Goal: Information Seeking & Learning: Learn about a topic

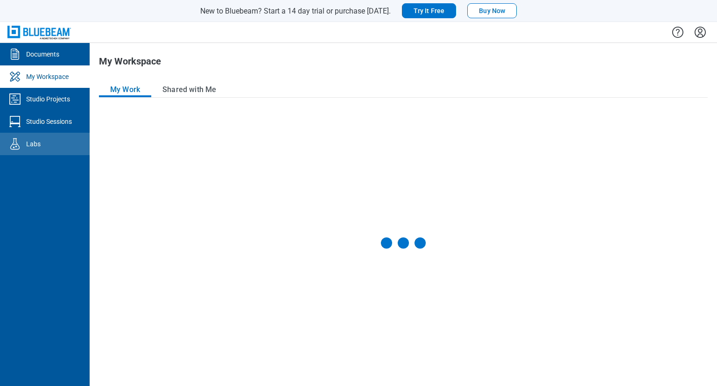
click at [30, 146] on div "Labs" at bounding box center [33, 143] width 14 height 9
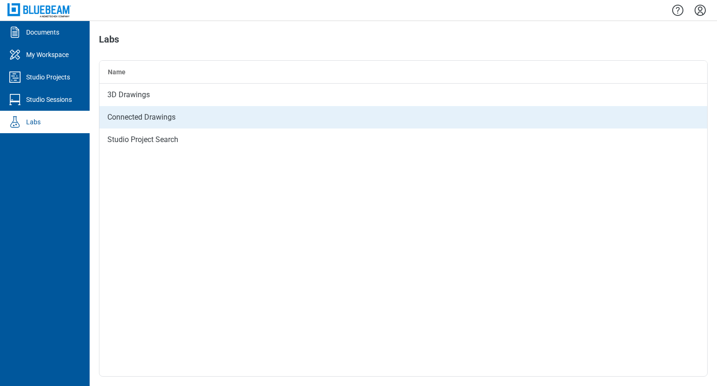
click at [148, 123] on div "Connected Drawings" at bounding box center [403, 117] width 608 height 22
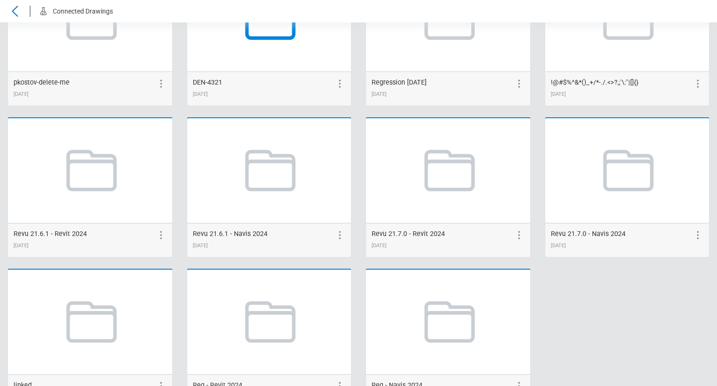
scroll to position [1867, 0]
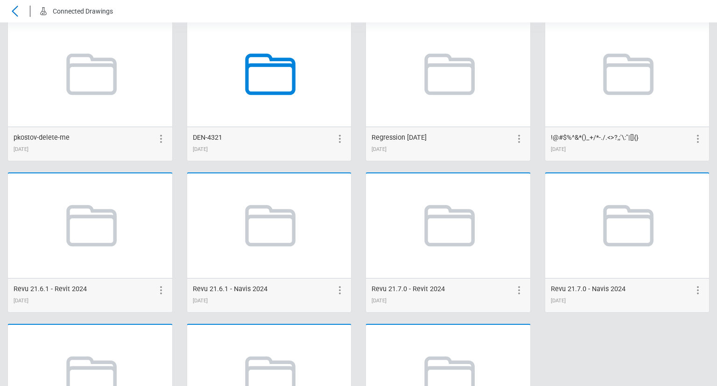
click at [262, 71] on icon at bounding box center [269, 74] width 71 height 71
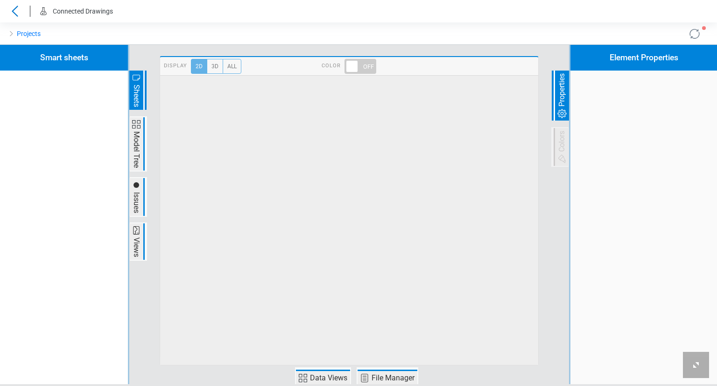
click at [333, 368] on div "Display 2D 3D All Color" at bounding box center [349, 214] width 409 height 339
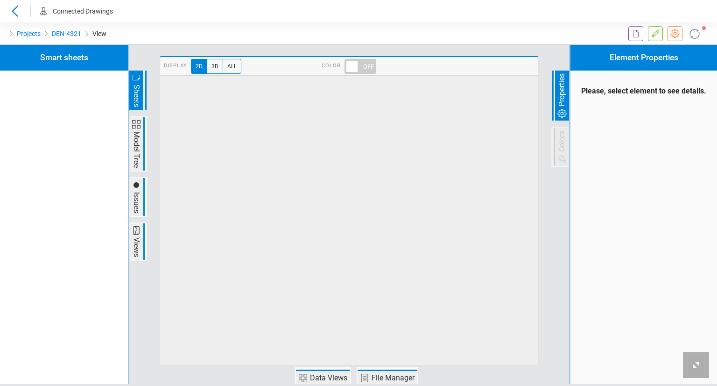
click at [331, 376] on span "Data Views" at bounding box center [329, 377] width 40 height 11
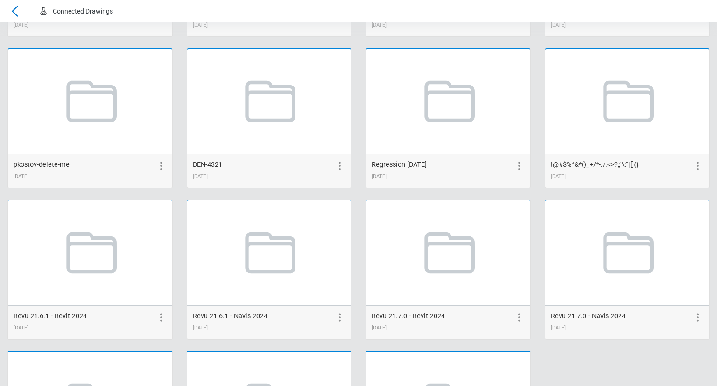
scroll to position [1961, 0]
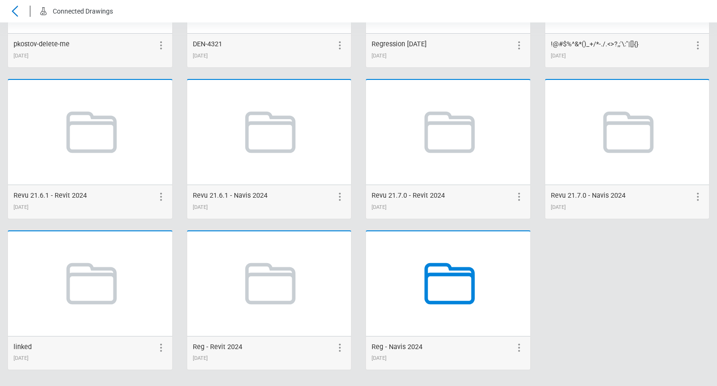
click at [431, 271] on icon at bounding box center [450, 283] width 50 height 42
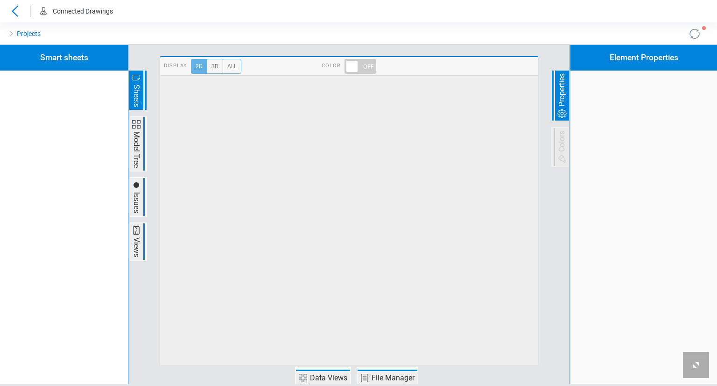
click at [316, 369] on span "Data Views" at bounding box center [323, 376] width 54 height 15
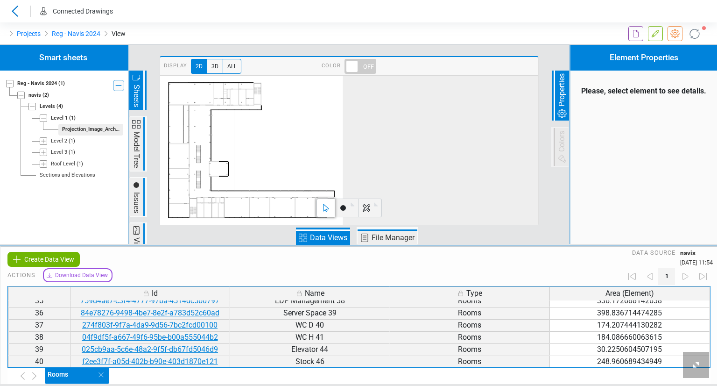
scroll to position [420, 0]
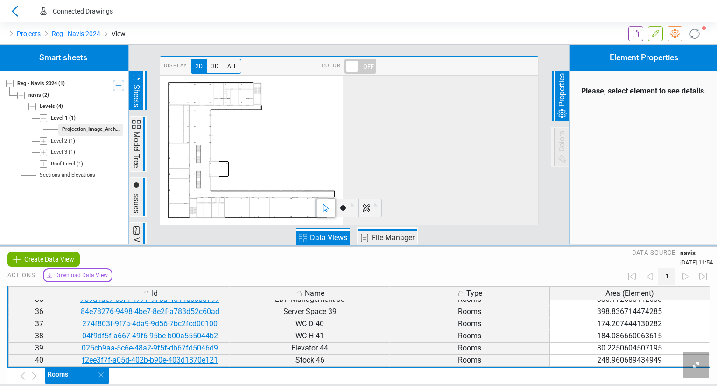
click at [293, 330] on td "WC H 41" at bounding box center [310, 336] width 160 height 12
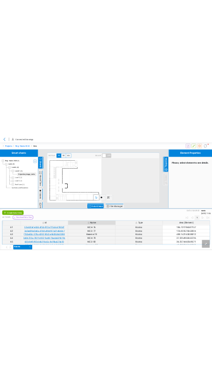
scroll to position [794, 0]
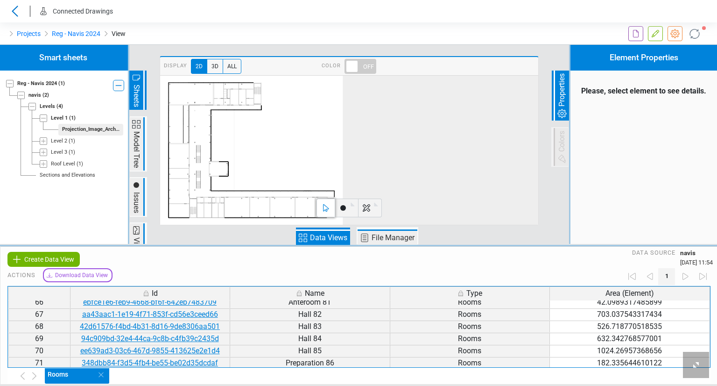
drag, startPoint x: 247, startPoint y: 256, endPoint x: 309, endPoint y: 253, distance: 62.7
click at [309, 253] on div "Data source navis 08/22/2025 11:54" at bounding box center [449, 257] width 538 height 19
drag, startPoint x: 308, startPoint y: 252, endPoint x: 320, endPoint y: 247, distance: 12.8
click at [320, 247] on div "Create Data View Data source navis 08/22/2025 11:54" at bounding box center [358, 257] width 717 height 21
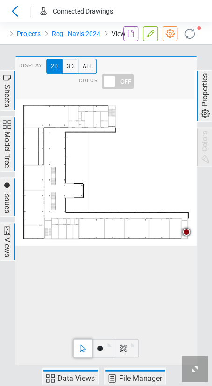
click at [77, 380] on span "Data Views" at bounding box center [76, 377] width 40 height 11
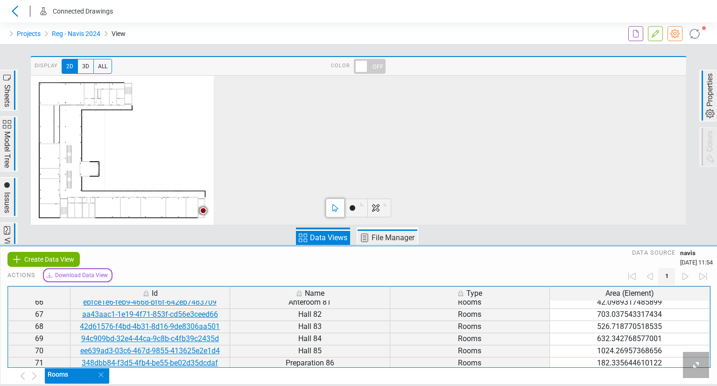
click at [14, 14] on icon at bounding box center [15, 11] width 6 height 11
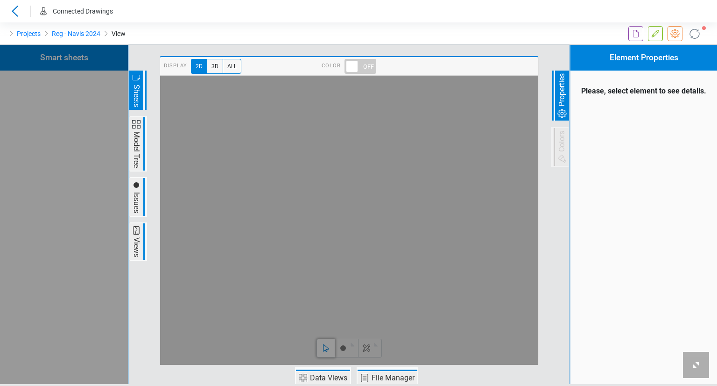
click at [320, 377] on span "Data Views" at bounding box center [329, 377] width 40 height 11
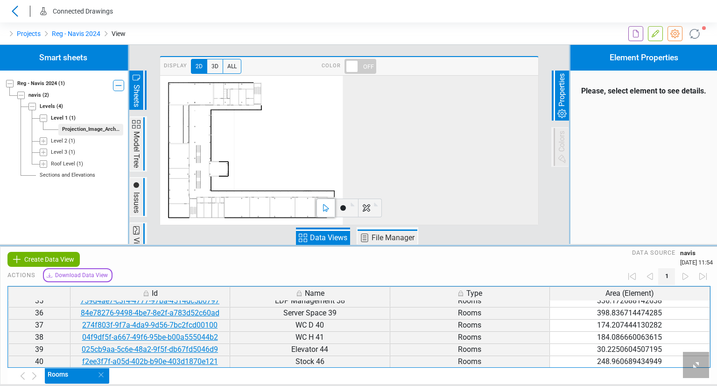
scroll to position [560, 0]
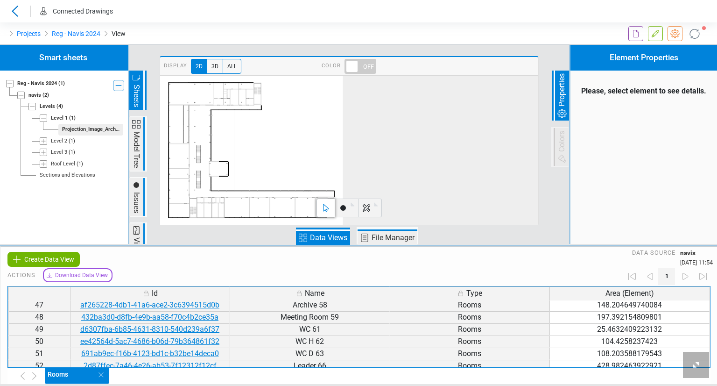
click at [88, 275] on span "Download Data View" at bounding box center [81, 275] width 53 height 8
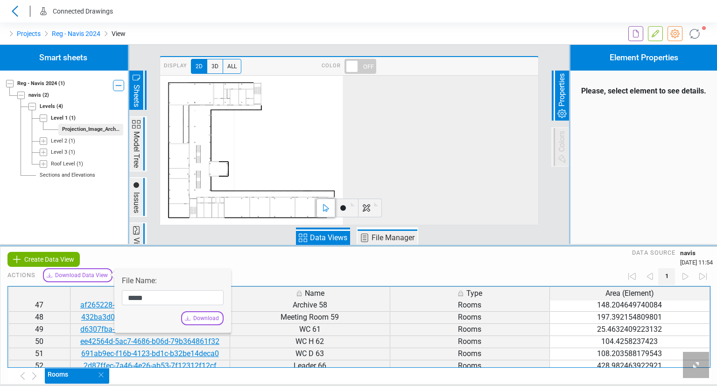
click at [214, 319] on span "Download" at bounding box center [206, 318] width 26 height 8
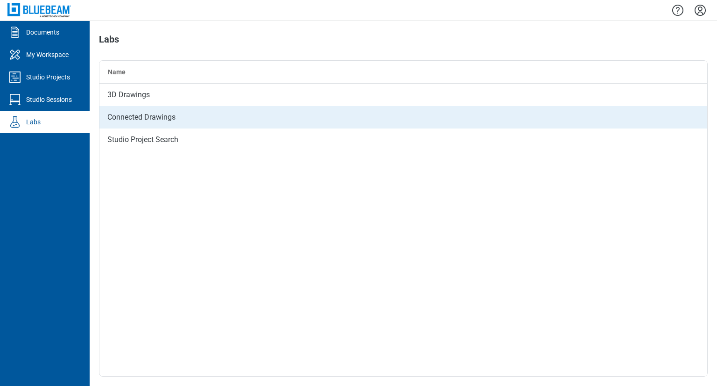
click at [207, 121] on div "Connected Drawings" at bounding box center [403, 117] width 608 height 22
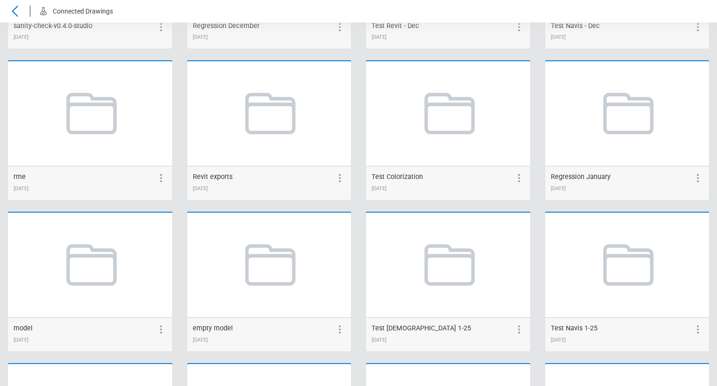
scroll to position [701, 0]
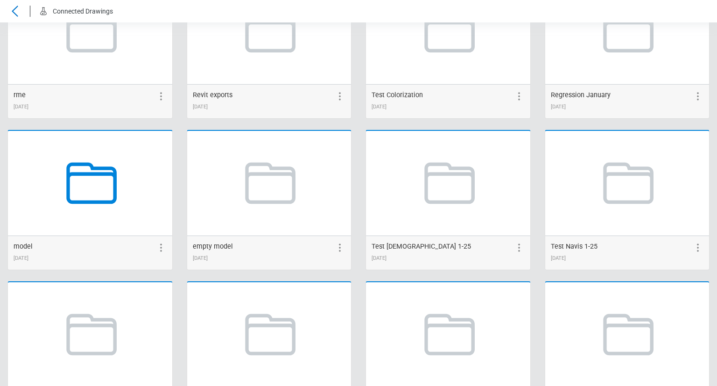
click at [98, 189] on icon at bounding box center [90, 183] width 71 height 71
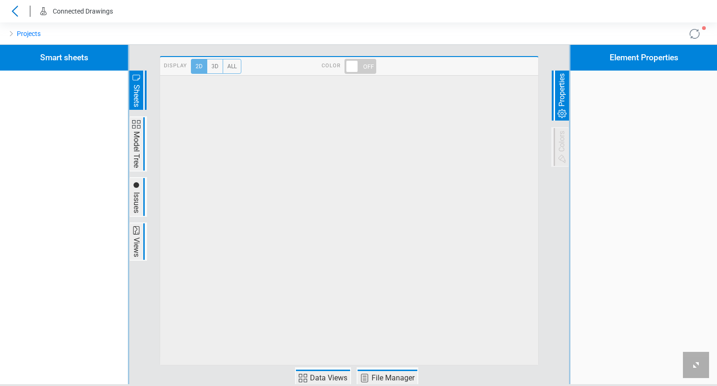
click at [330, 371] on span "Data Views" at bounding box center [323, 376] width 54 height 15
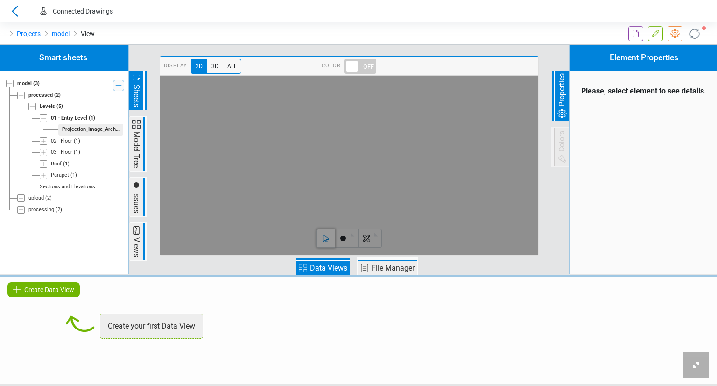
click at [45, 286] on span "Create Data View" at bounding box center [49, 289] width 50 height 11
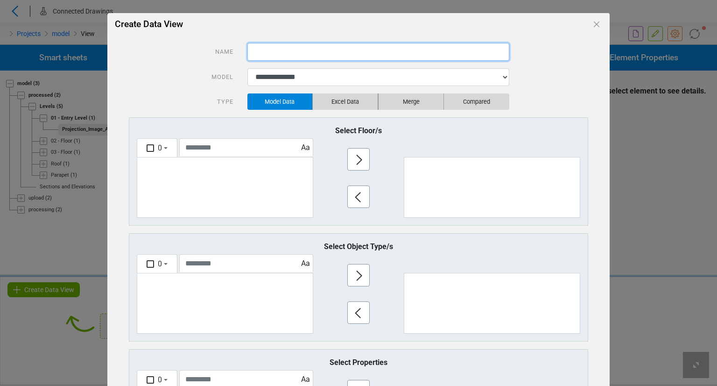
click at [290, 58] on input "text" at bounding box center [379, 52] width 262 height 18
type input "***"
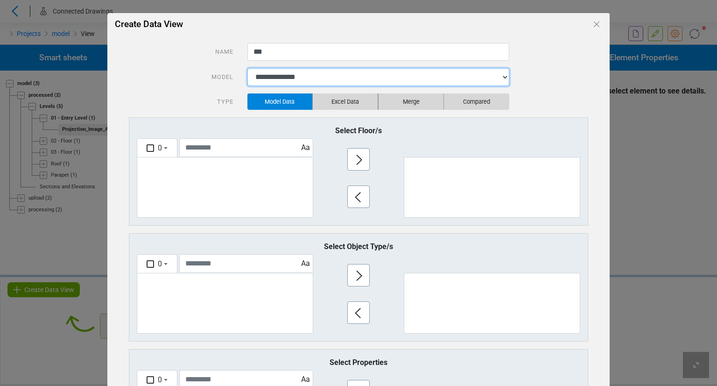
click at [286, 80] on select "**********" at bounding box center [379, 77] width 262 height 18
select select "**********"
click at [248, 68] on select "**********" at bounding box center [379, 77] width 262 height 18
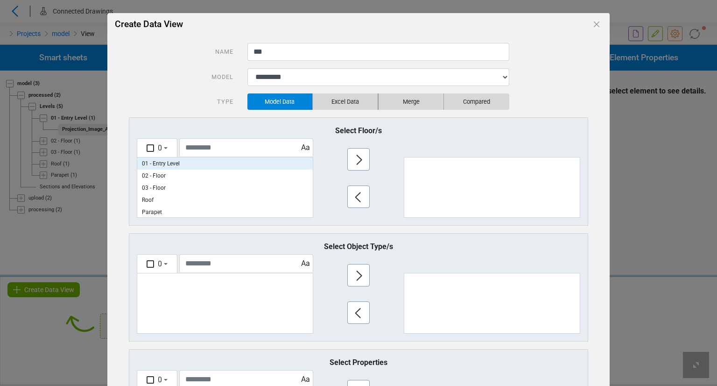
click at [172, 162] on p "01 - Entry Level" at bounding box center [225, 163] width 176 height 12
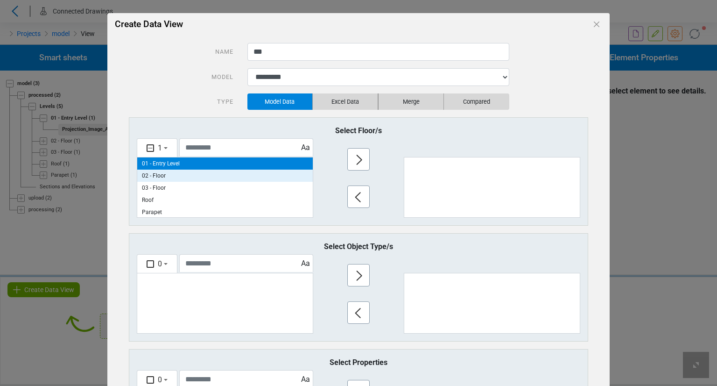
click at [166, 175] on p "02 - Floor" at bounding box center [225, 176] width 176 height 12
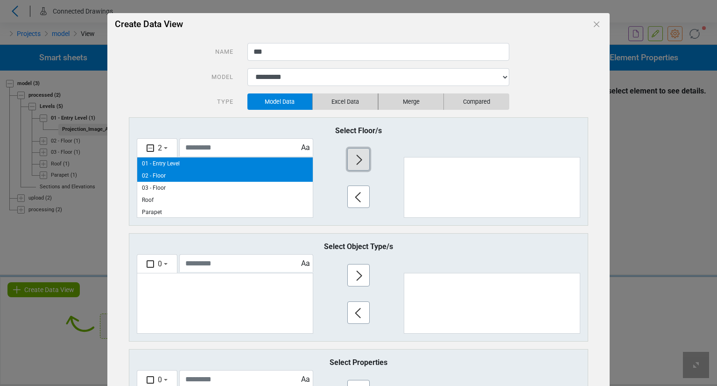
click at [347, 159] on button "button" at bounding box center [358, 159] width 22 height 22
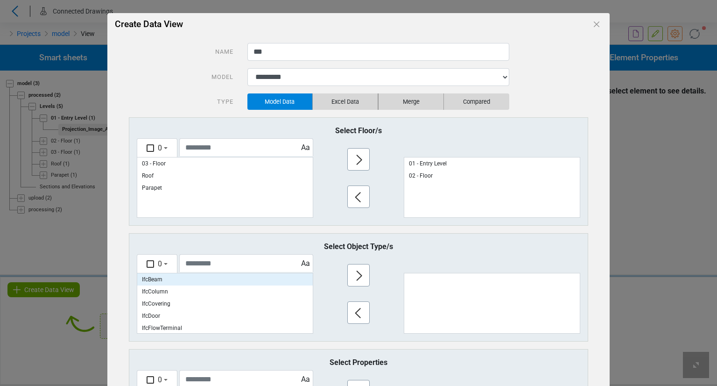
click at [161, 282] on p "IfcBeam" at bounding box center [225, 279] width 176 height 12
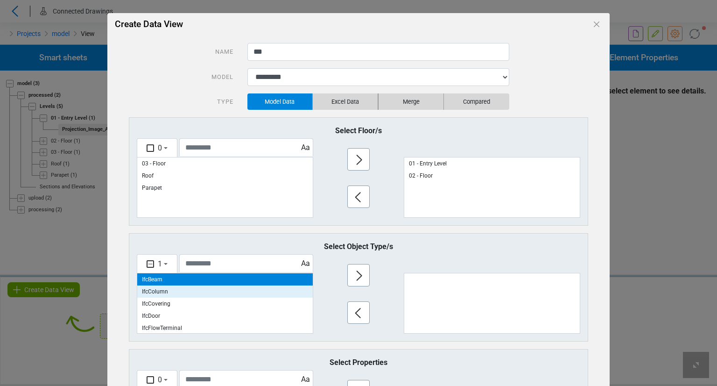
click at [161, 295] on p "IfcColumn" at bounding box center [225, 291] width 176 height 12
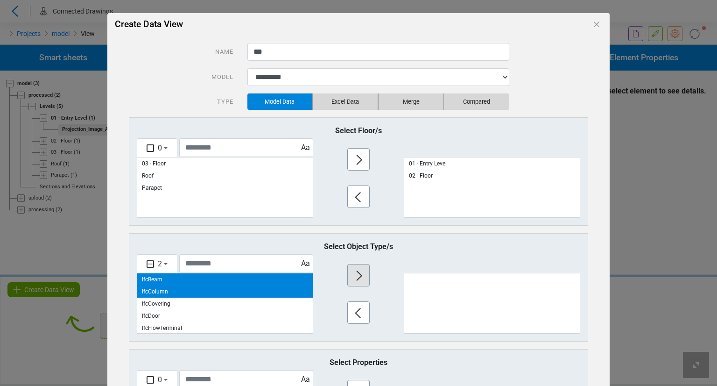
click at [367, 277] on div at bounding box center [358, 274] width 37 height 37
click at [359, 272] on icon "button" at bounding box center [359, 275] width 15 height 15
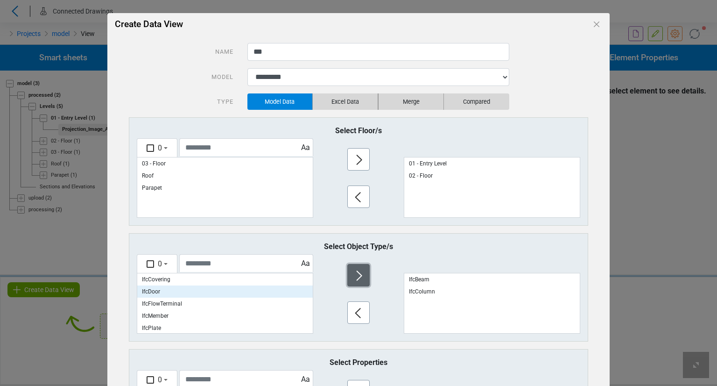
scroll to position [110, 0]
click at [164, 288] on p "IfcWallStandardCase" at bounding box center [225, 291] width 176 height 12
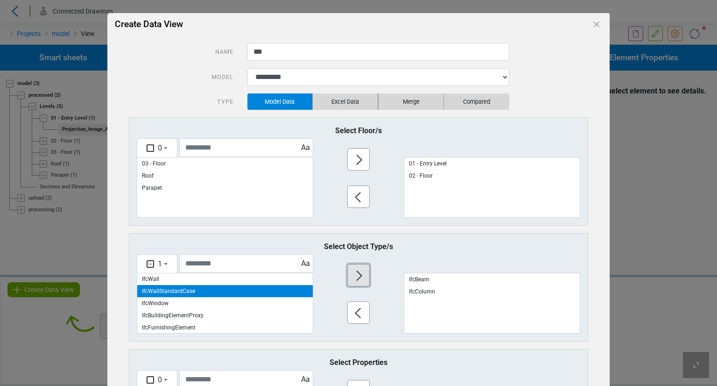
click at [366, 273] on button "button" at bounding box center [358, 275] width 22 height 22
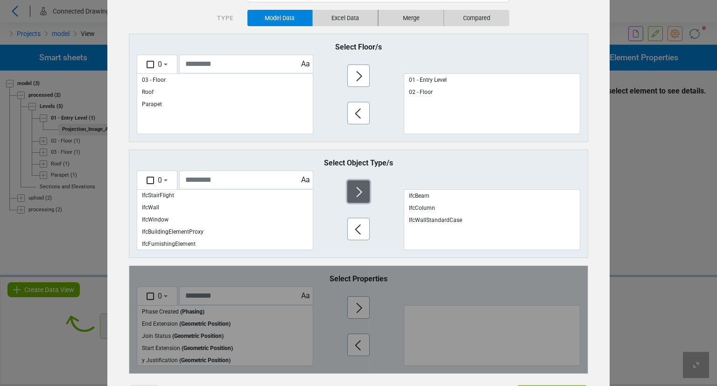
scroll to position [118, 0]
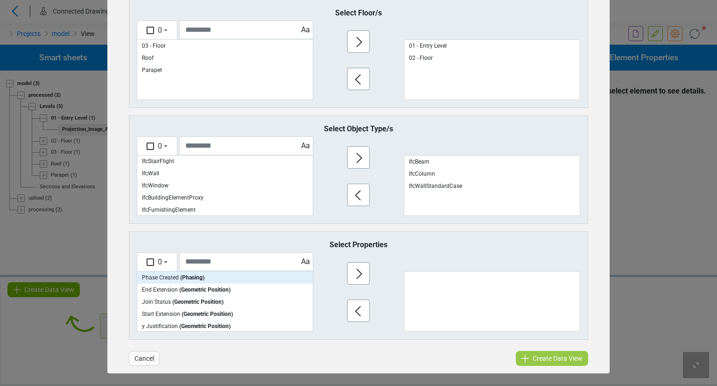
click at [186, 276] on span "( Phasing )" at bounding box center [192, 277] width 24 height 7
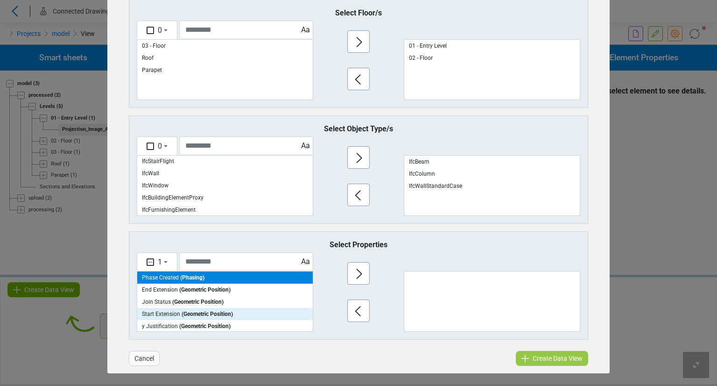
click at [188, 315] on span "( Geometric Position )" at bounding box center [207, 314] width 51 height 7
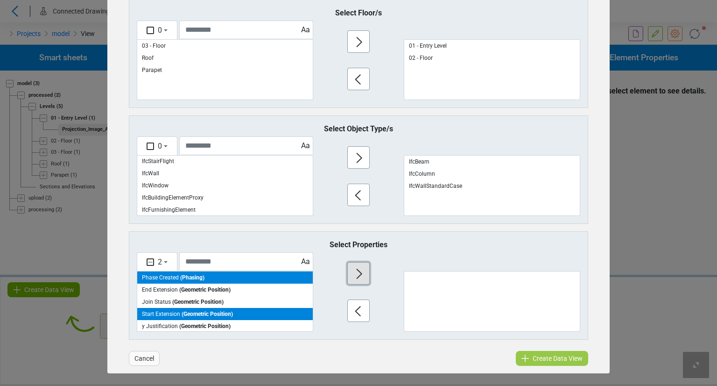
click at [359, 273] on icon "button" at bounding box center [359, 273] width 15 height 15
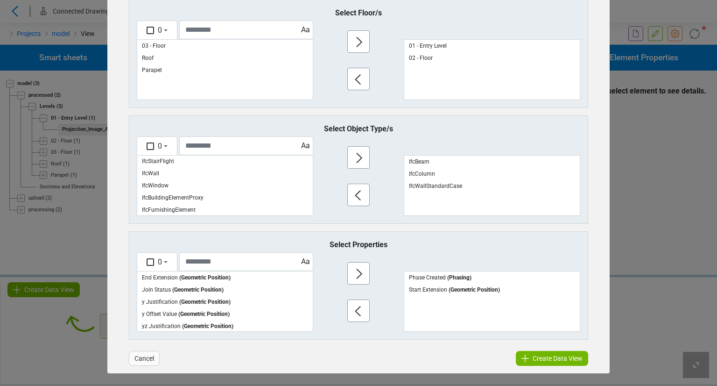
click at [560, 359] on span "Create Data View" at bounding box center [558, 358] width 50 height 11
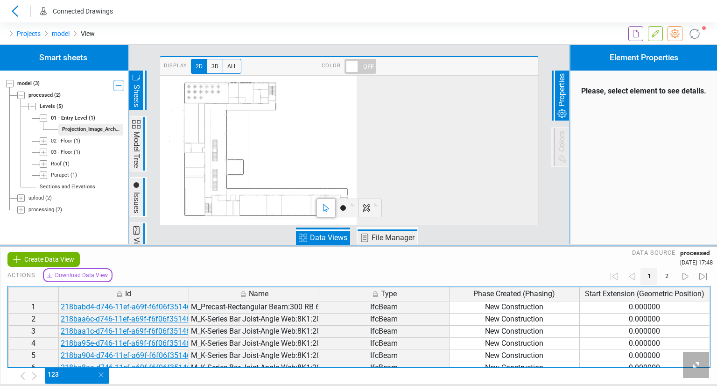
drag, startPoint x: 555, startPoint y: 319, endPoint x: 653, endPoint y: 326, distance: 98.8
click at [81, 276] on span "Download Data View" at bounding box center [81, 275] width 53 height 8
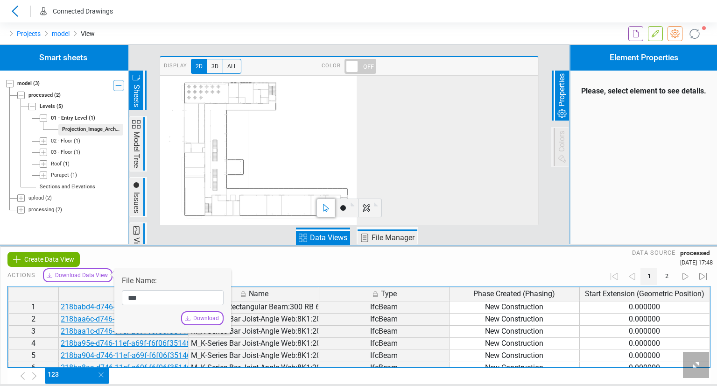
click at [206, 316] on span "Download" at bounding box center [206, 318] width 26 height 8
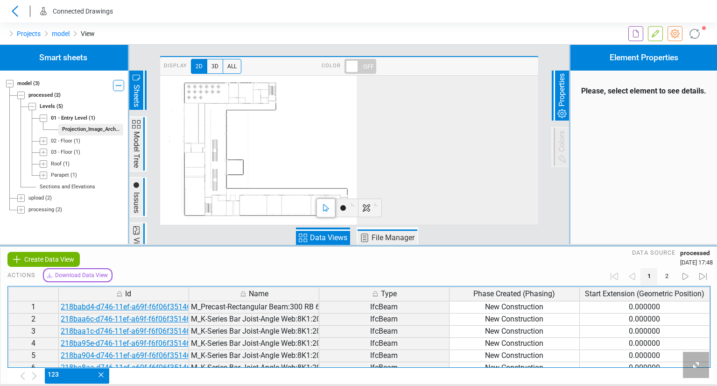
click at [103, 376] on icon "slide 1 of 1" at bounding box center [101, 374] width 11 height 11
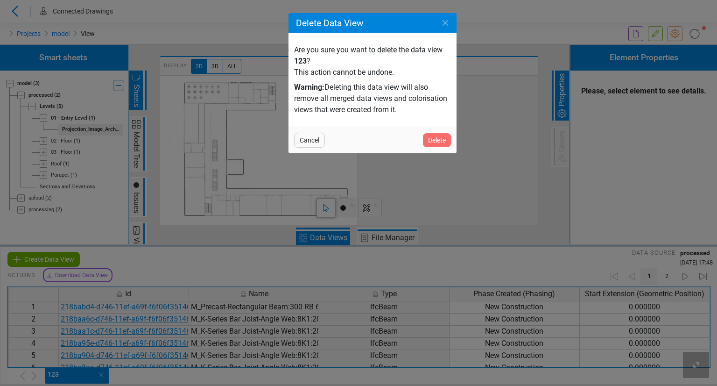
click at [447, 134] on div "Delete" at bounding box center [437, 140] width 28 height 14
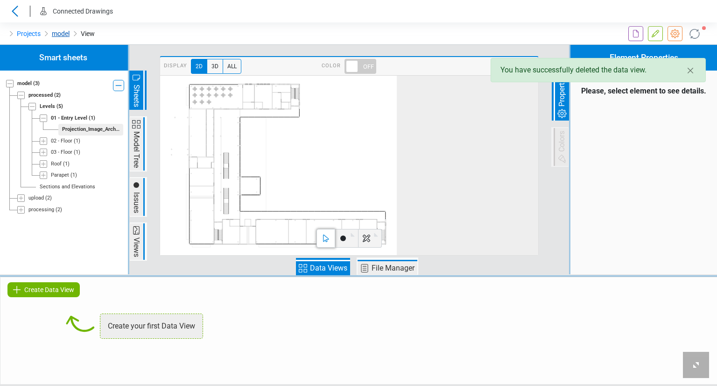
click at [57, 35] on link "model" at bounding box center [61, 33] width 18 height 11
click at [689, 71] on icon "Close" at bounding box center [690, 70] width 11 height 11
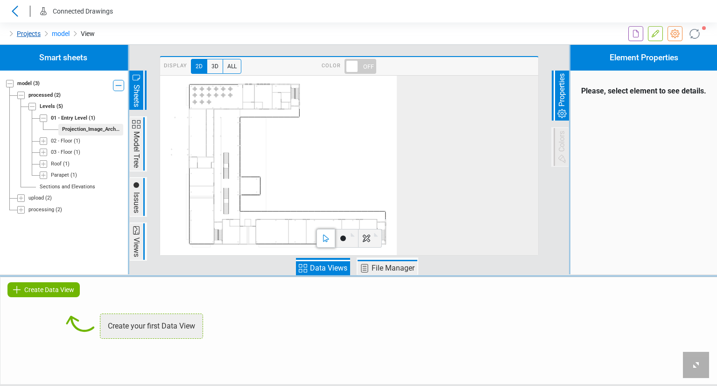
click at [34, 38] on link "Projects" at bounding box center [29, 33] width 24 height 11
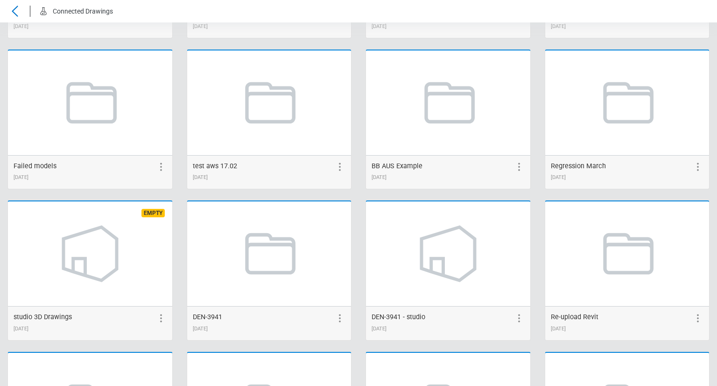
scroll to position [840, 0]
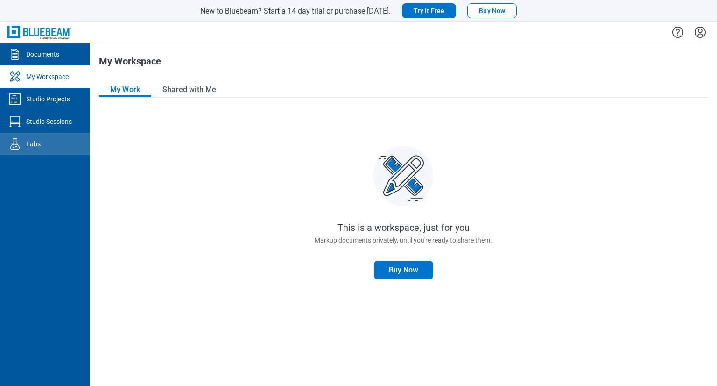
drag, startPoint x: 150, startPoint y: 161, endPoint x: 36, endPoint y: 151, distance: 114.3
click at [150, 161] on div "This is a workspace, just for you Markup documents privately, until you're read…" at bounding box center [403, 243] width 609 height 268
click at [13, 148] on icon "Labs" at bounding box center [14, 143] width 15 height 15
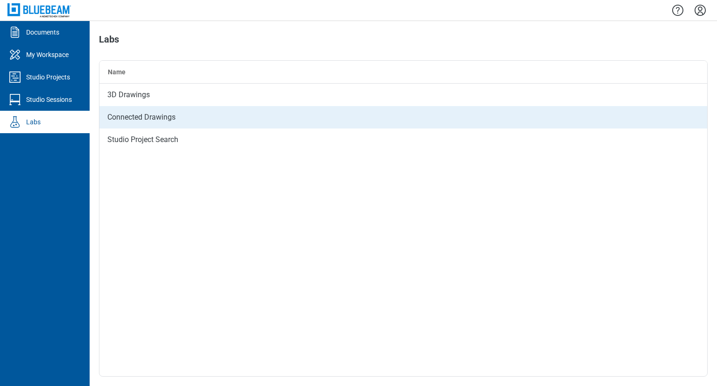
click at [154, 109] on div "Connected Drawings" at bounding box center [403, 117] width 608 height 22
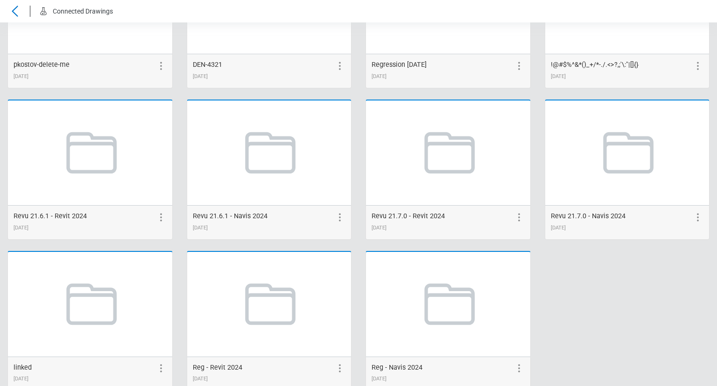
scroll to position [1961, 0]
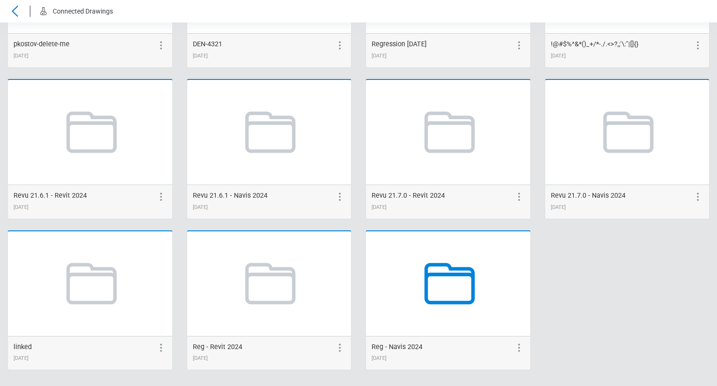
click at [443, 284] on icon at bounding box center [448, 283] width 71 height 71
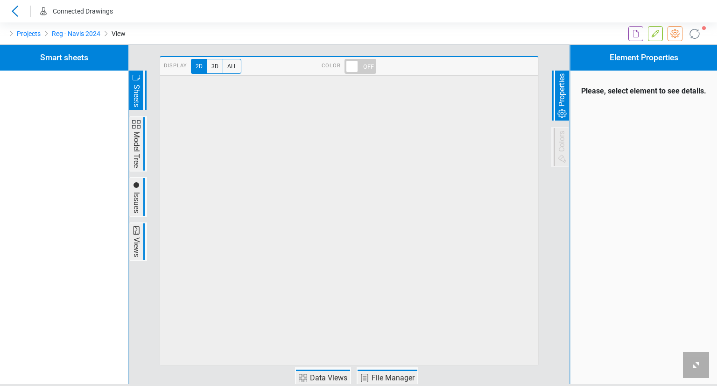
click at [331, 382] on span "Data Views" at bounding box center [329, 377] width 40 height 11
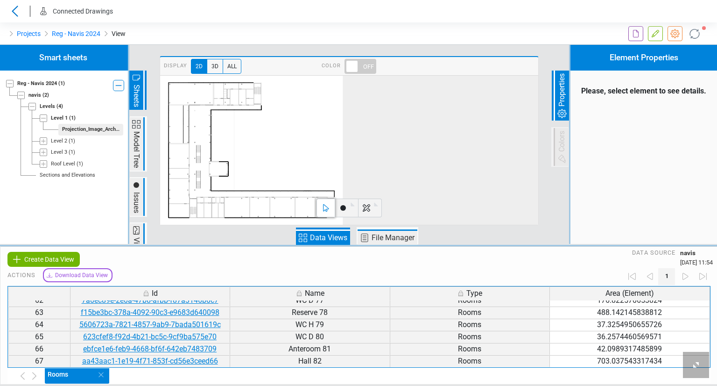
scroll to position [843, 0]
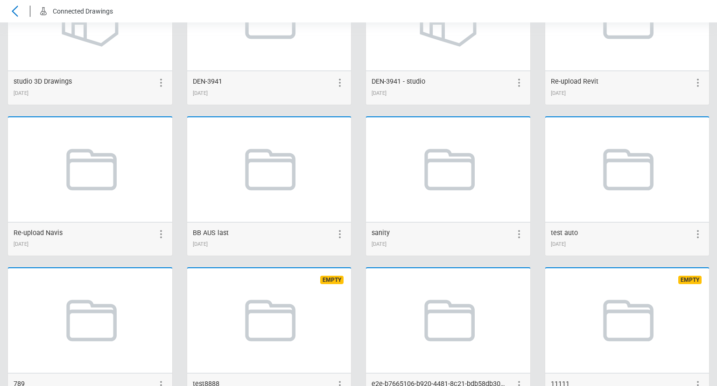
scroll to position [981, 0]
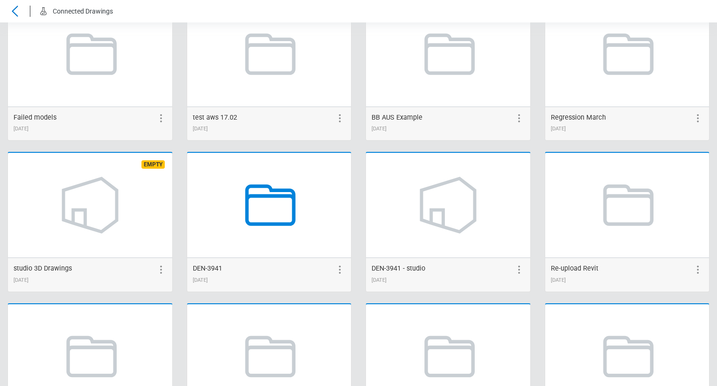
click at [280, 185] on icon at bounding box center [269, 205] width 71 height 71
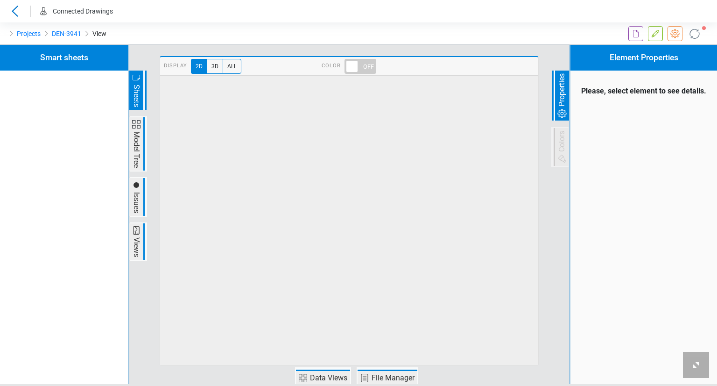
click at [312, 379] on span "Data Views" at bounding box center [329, 377] width 40 height 11
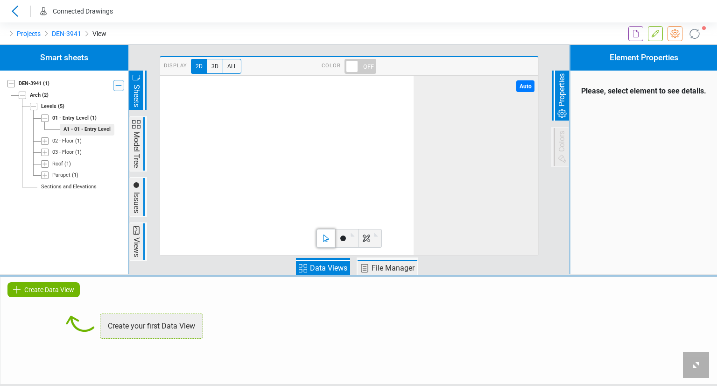
click at [32, 39] on li "Projects" at bounding box center [23, 33] width 35 height 15
click at [31, 33] on link "Projects" at bounding box center [29, 33] width 24 height 11
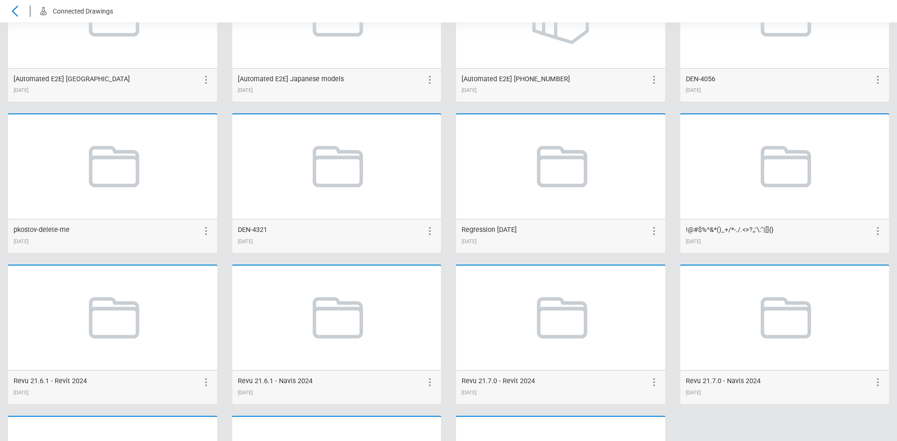
scroll to position [1908, 0]
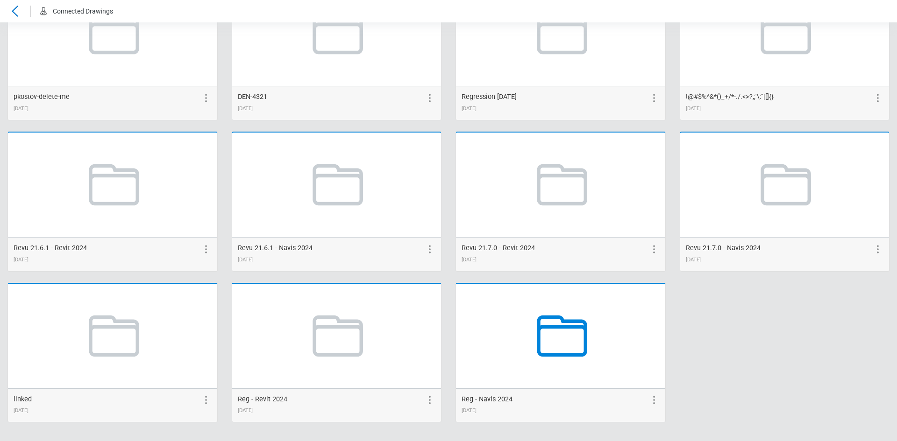
click at [532, 323] on icon at bounding box center [560, 336] width 71 height 71
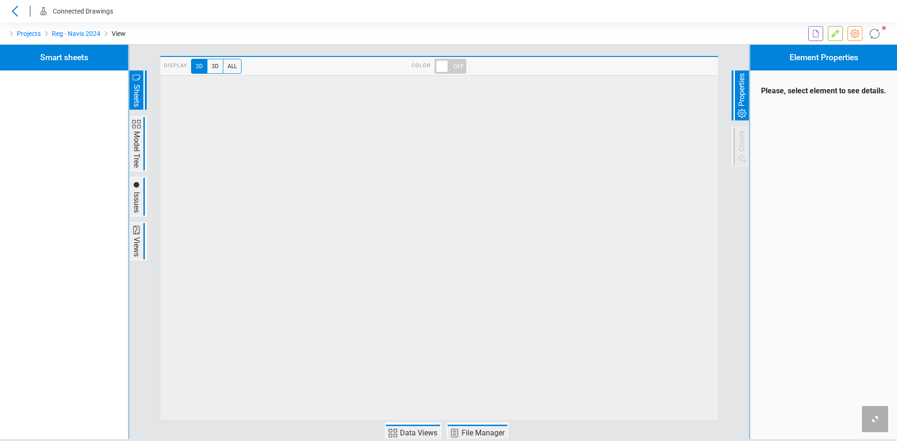
click at [430, 385] on span "Data Views" at bounding box center [418, 433] width 40 height 11
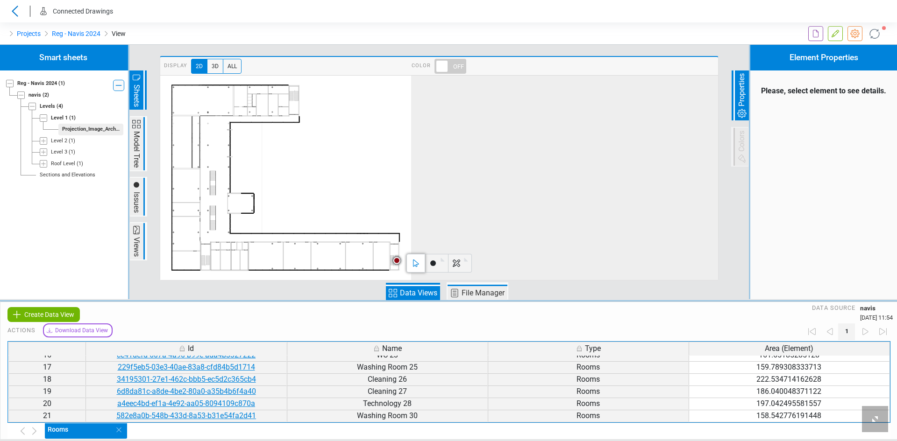
scroll to position [327, 0]
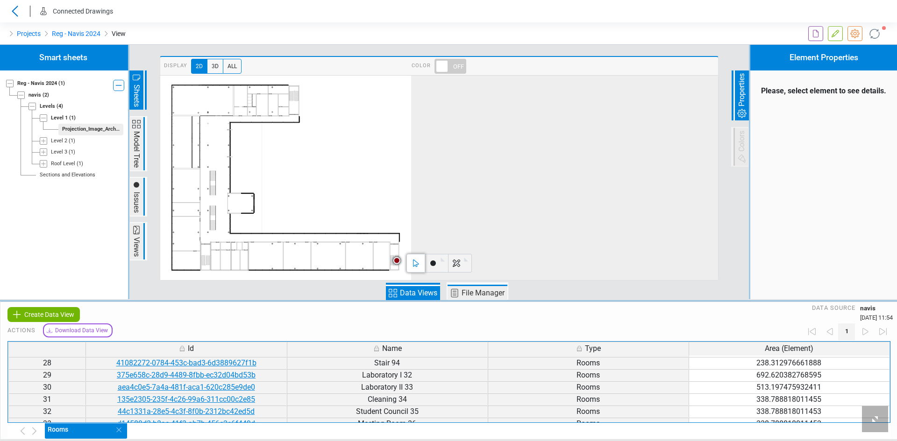
click at [21, 9] on icon at bounding box center [14, 11] width 15 height 11
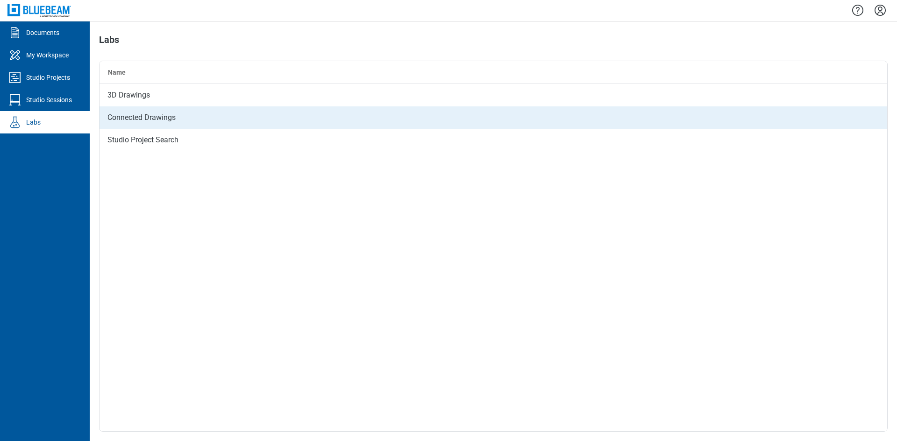
click at [152, 115] on div "Connected Drawings" at bounding box center [492, 117] width 787 height 22
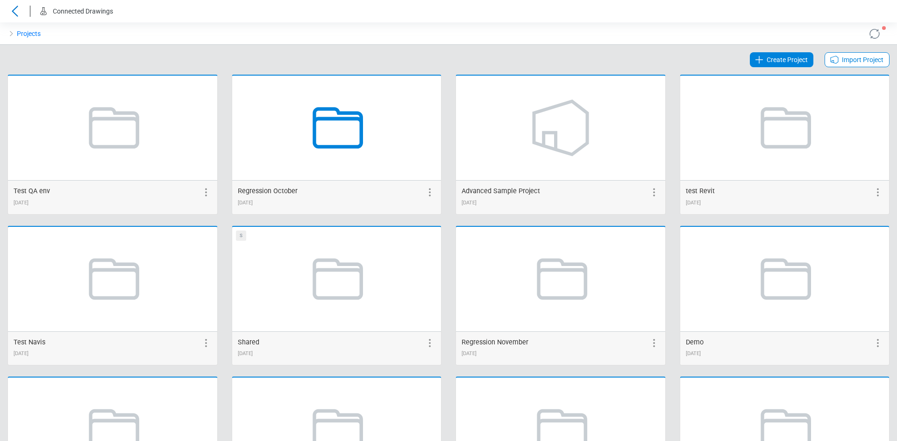
click at [351, 138] on icon at bounding box center [336, 127] width 71 height 71
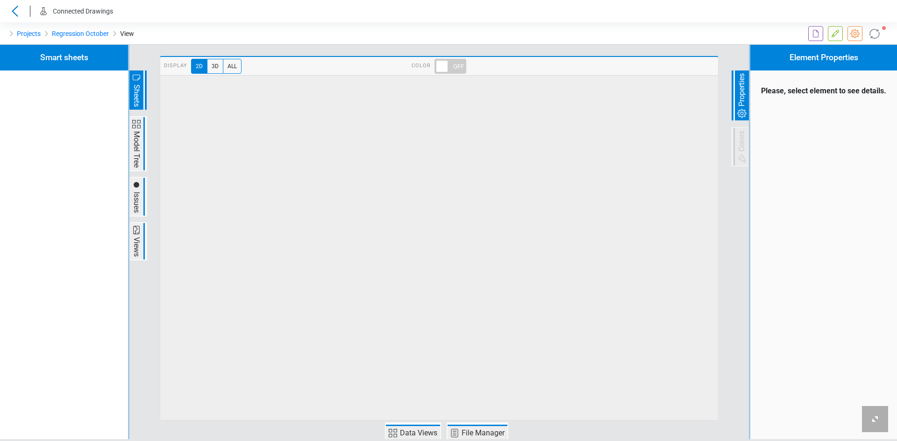
click at [422, 429] on span "Data Views" at bounding box center [418, 433] width 40 height 11
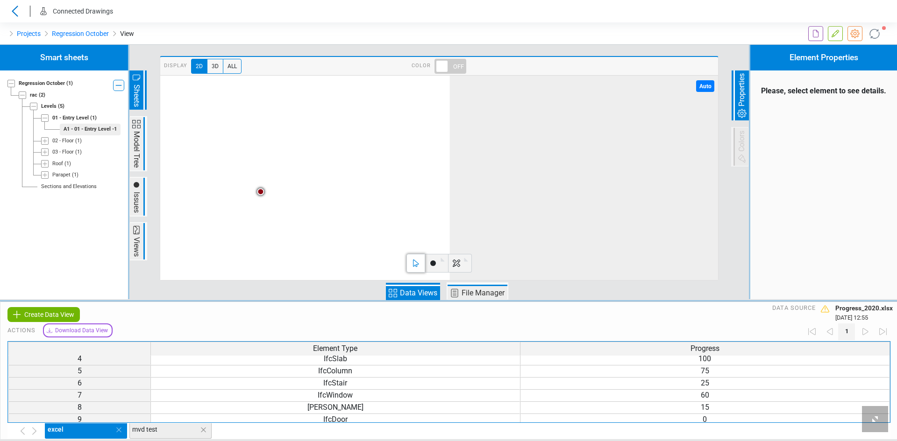
scroll to position [69, 0]
click at [157, 432] on span "mvd test" at bounding box center [167, 430] width 71 height 10
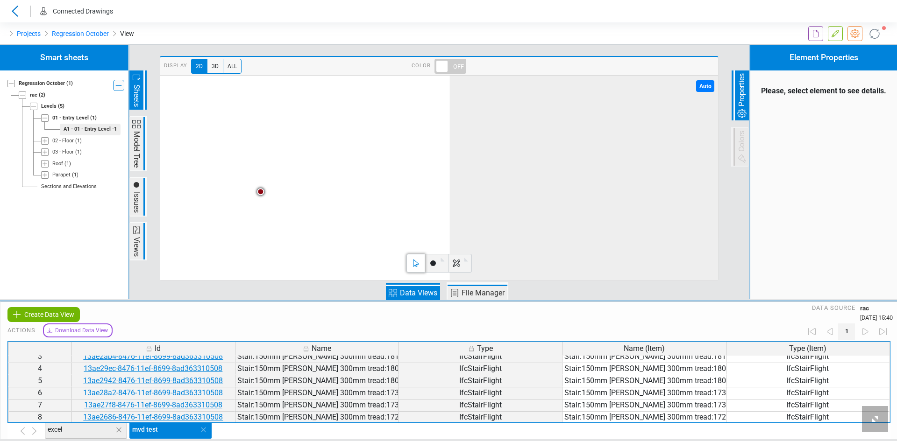
scroll to position [57, 0]
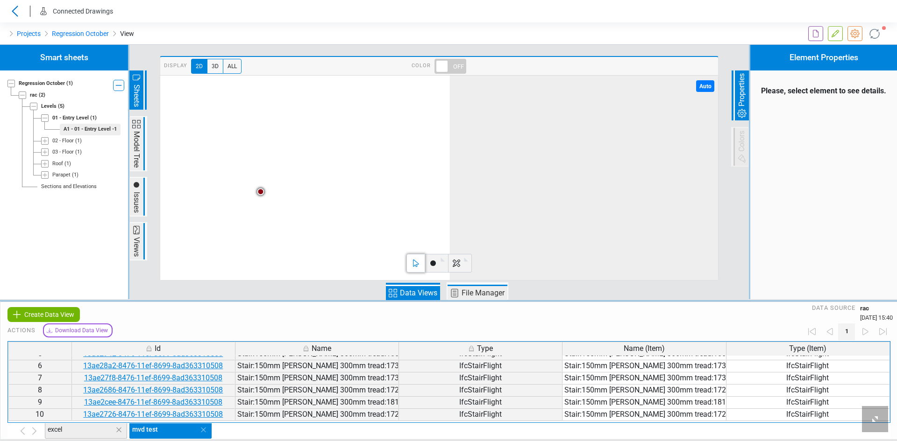
click at [88, 436] on div "excel" at bounding box center [86, 431] width 82 height 15
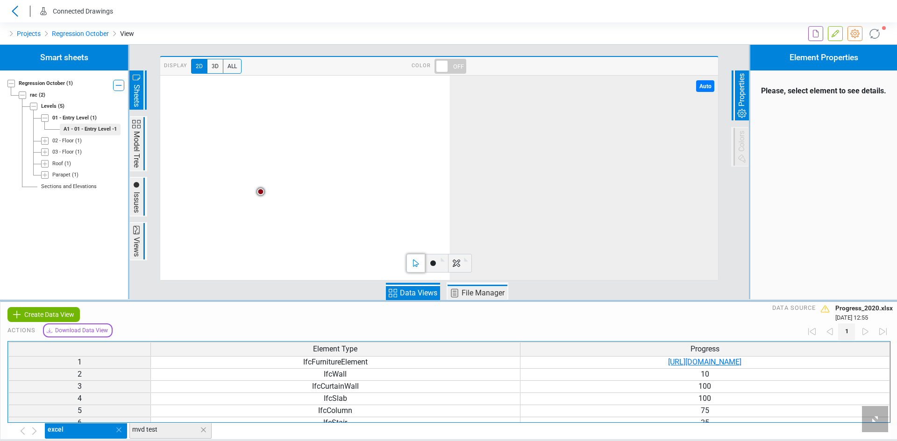
click at [827, 309] on icon at bounding box center [825, 309] width 8 height 7
click at [82, 29] on link "Regression October" at bounding box center [80, 33] width 57 height 11
click at [27, 38] on link "Projects" at bounding box center [29, 33] width 24 height 11
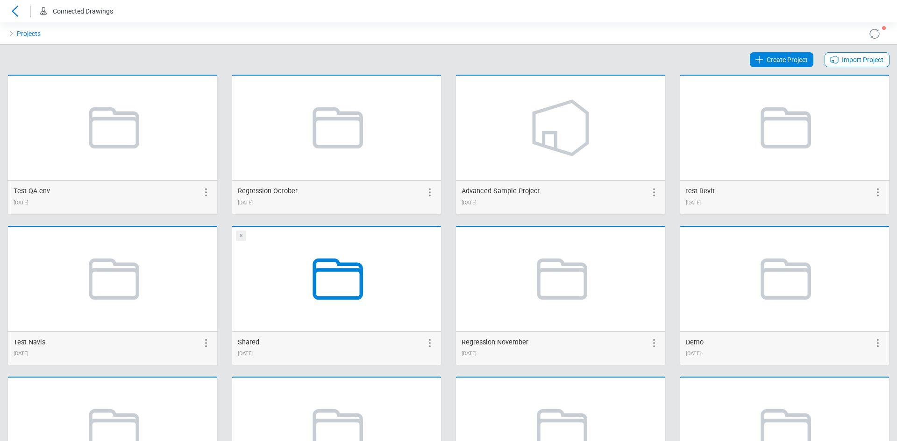
click at [309, 272] on icon at bounding box center [336, 279] width 71 height 71
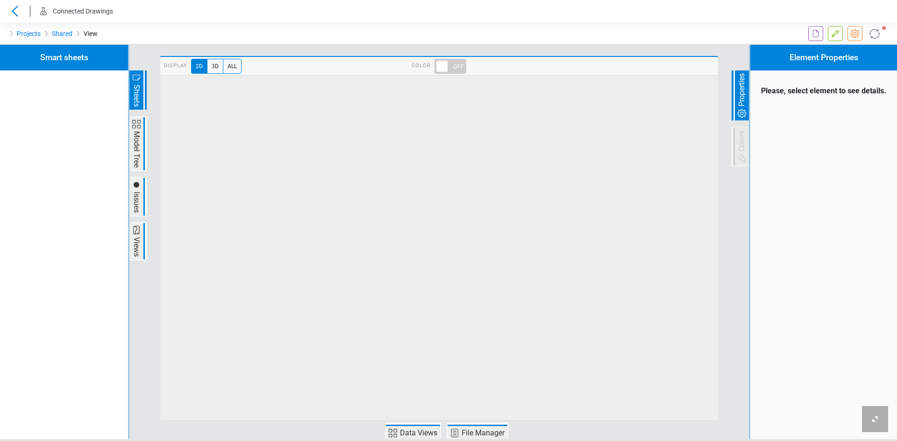
click at [421, 422] on div "Display 2D 3D All Color" at bounding box center [439, 242] width 588 height 395
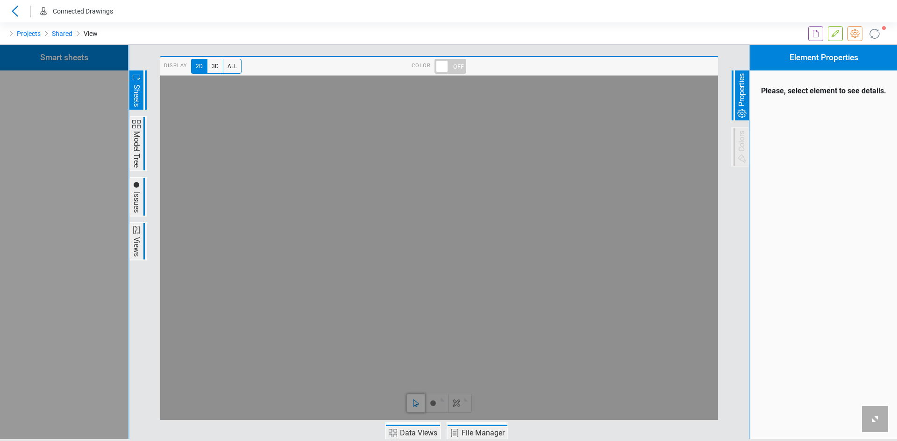
click at [418, 430] on span "Data Views" at bounding box center [418, 433] width 40 height 11
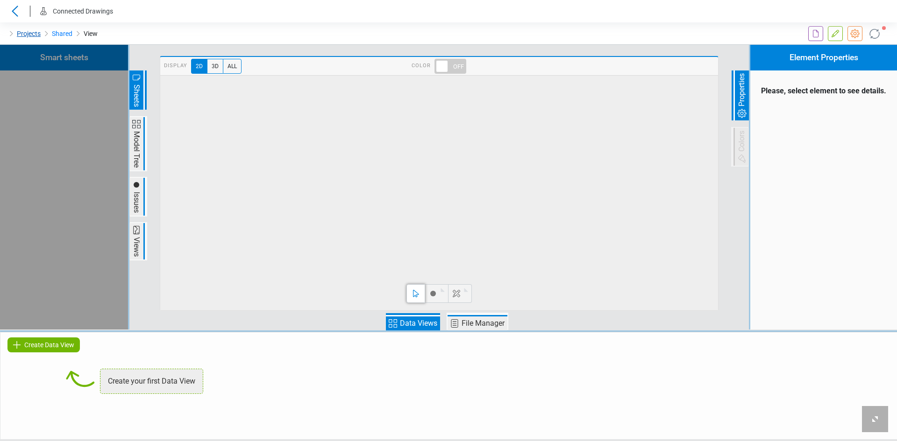
click at [23, 32] on link "Projects" at bounding box center [29, 33] width 24 height 11
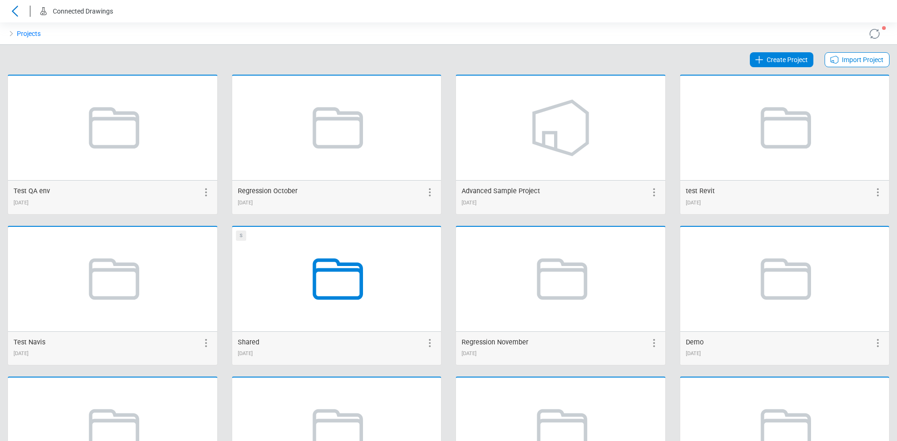
scroll to position [280, 0]
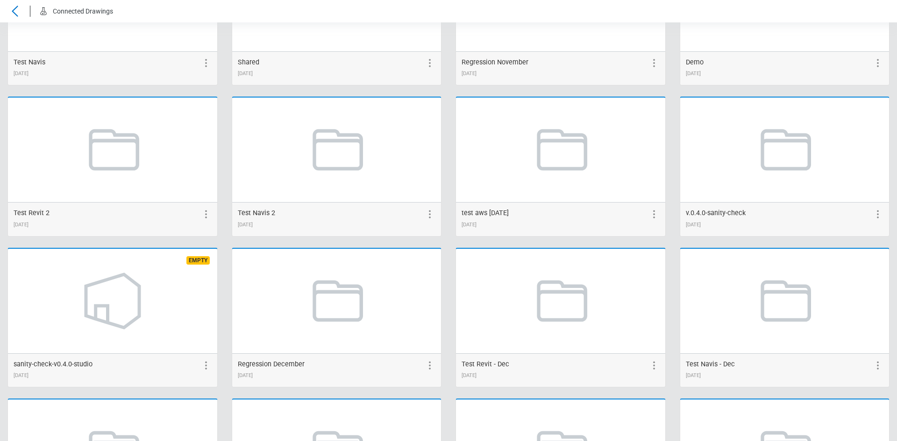
click at [338, 287] on icon at bounding box center [338, 301] width 50 height 42
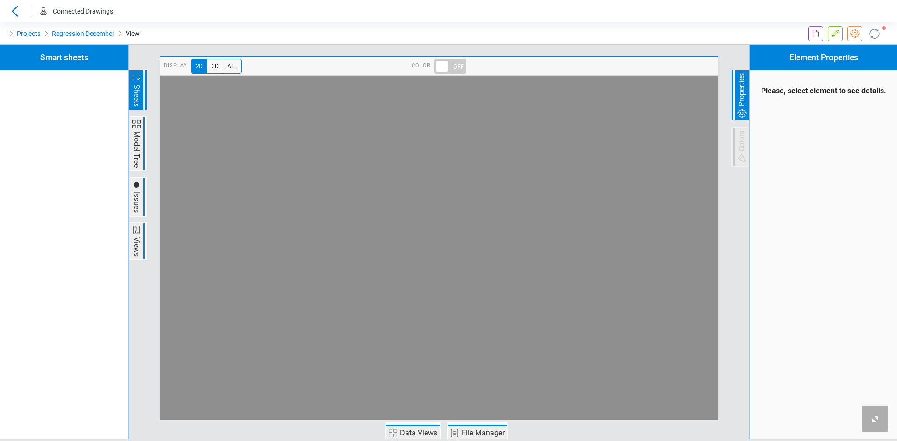
click at [405, 433] on span "Data Views" at bounding box center [418, 433] width 40 height 11
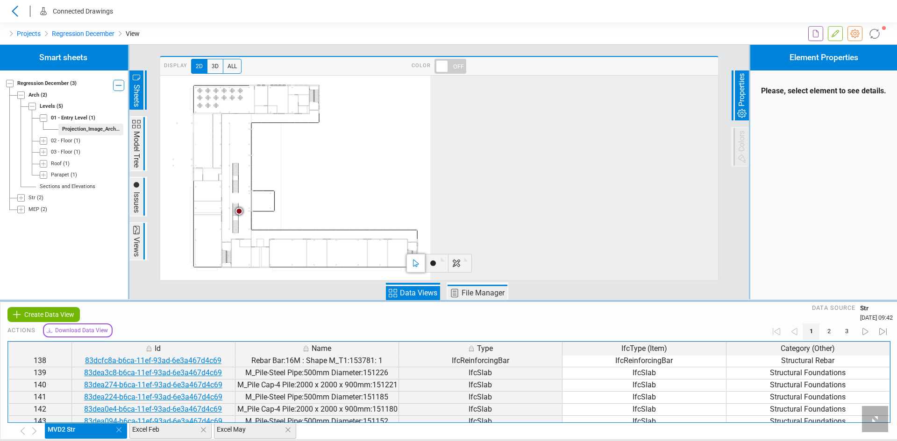
scroll to position [1757, 0]
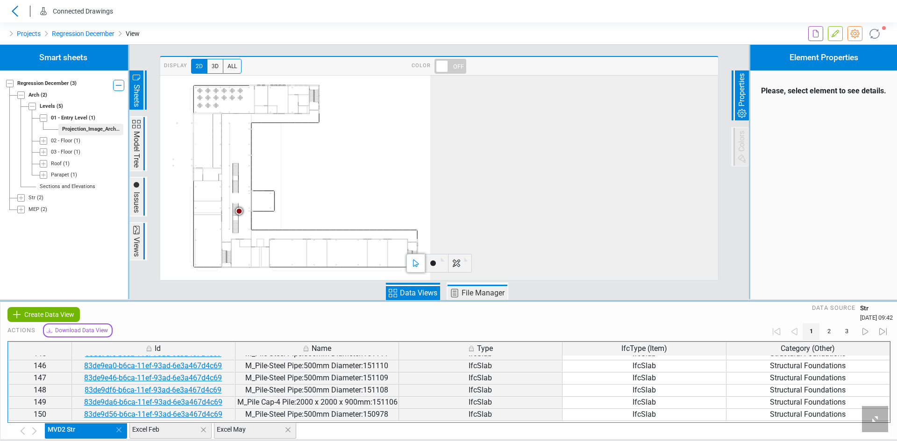
click at [154, 431] on span "Excel Feb" at bounding box center [167, 430] width 71 height 10
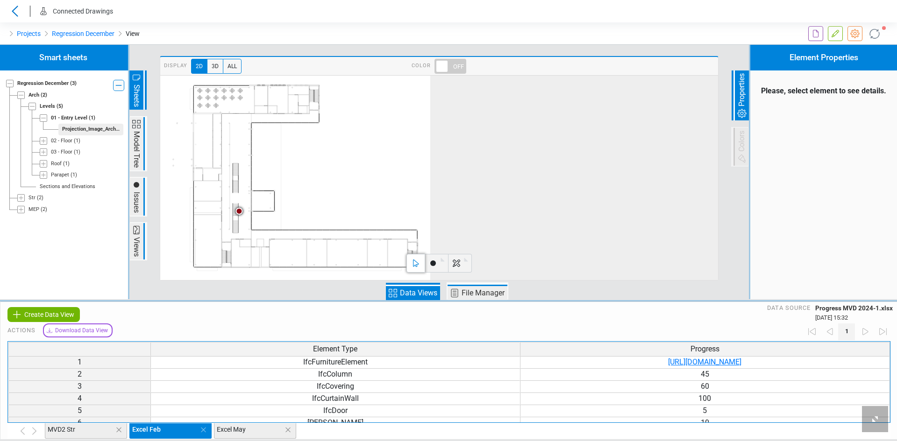
drag, startPoint x: 198, startPoint y: 397, endPoint x: 274, endPoint y: 394, distance: 76.2
click at [247, 424] on div "Excel May" at bounding box center [255, 431] width 82 height 15
click at [66, 30] on link "Regression December" at bounding box center [83, 33] width 63 height 11
click at [36, 34] on link "Projects" at bounding box center [29, 33] width 24 height 11
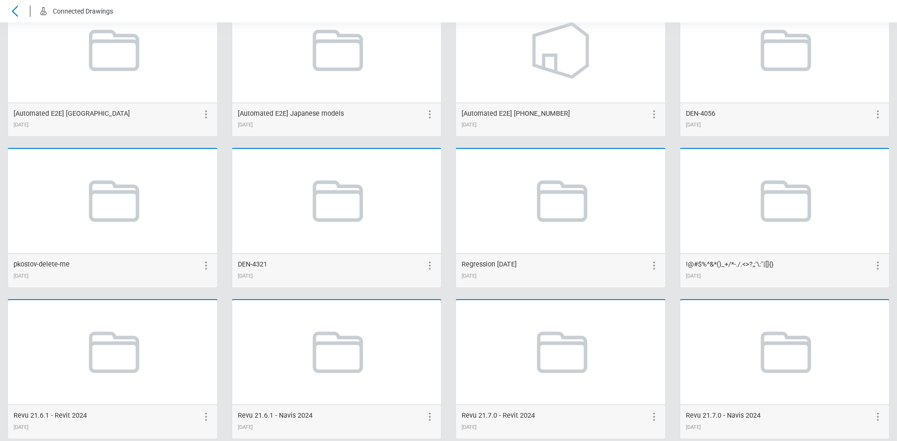
scroll to position [1908, 0]
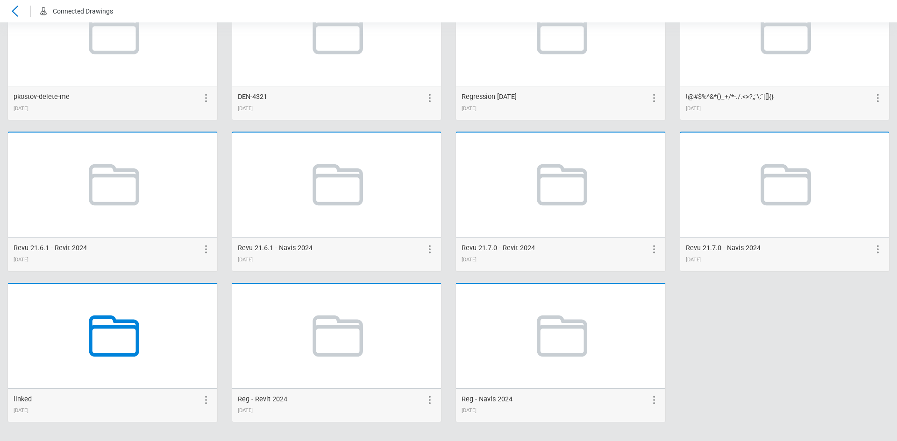
click at [129, 331] on icon at bounding box center [112, 336] width 71 height 71
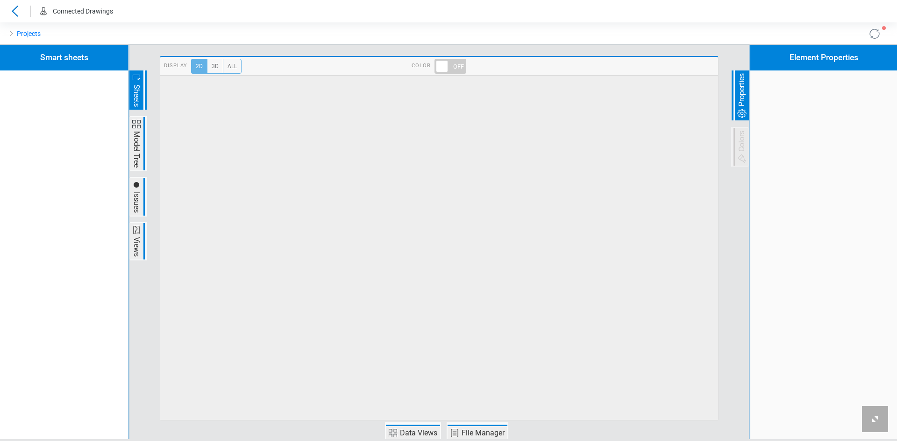
click at [416, 435] on span "Data Views" at bounding box center [418, 433] width 40 height 11
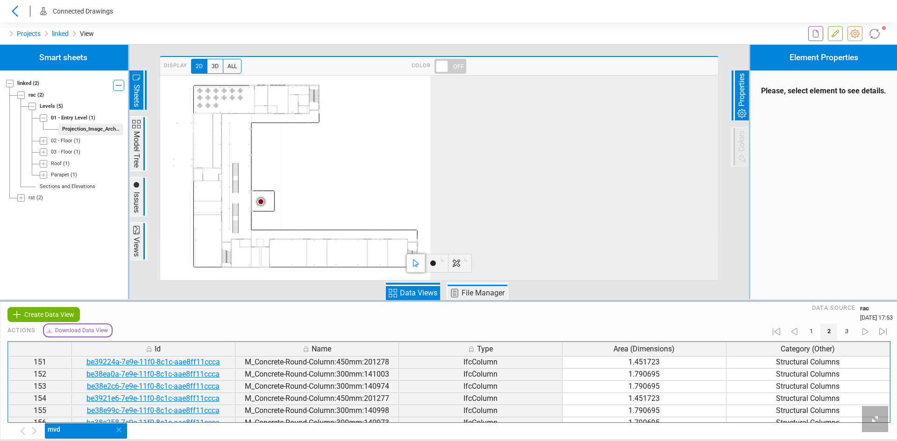
click at [779, 332] on icon "Tab Panels" at bounding box center [775, 331] width 7 height 7
click at [29, 36] on link "Projects" at bounding box center [29, 33] width 24 height 11
